Goal: Navigation & Orientation: Find specific page/section

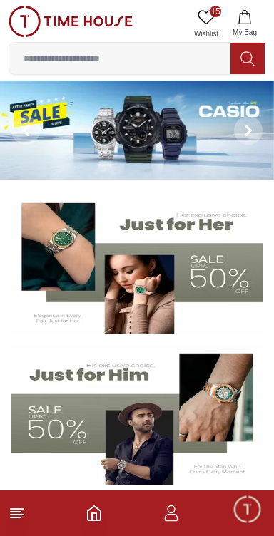
click at [22, 518] on icon at bounding box center [17, 513] width 17 height 17
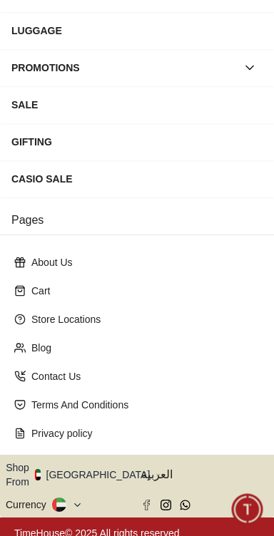
scroll to position [228, 0]
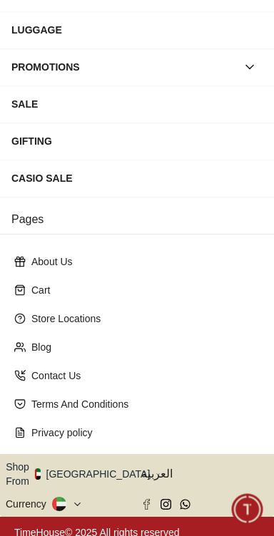
click at [155, 469] on icon "button" at bounding box center [157, 474] width 5 height 11
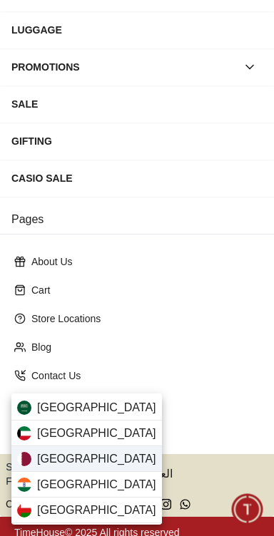
click at [96, 458] on div "[GEOGRAPHIC_DATA]" at bounding box center [86, 459] width 150 height 26
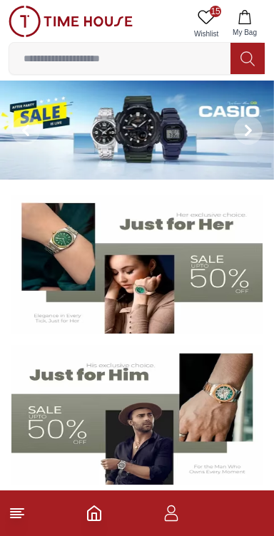
click at [40, 523] on footer at bounding box center [137, 514] width 274 height 46
click at [22, 509] on line at bounding box center [17, 509] width 13 height 0
